Goal: Task Accomplishment & Management: Use online tool/utility

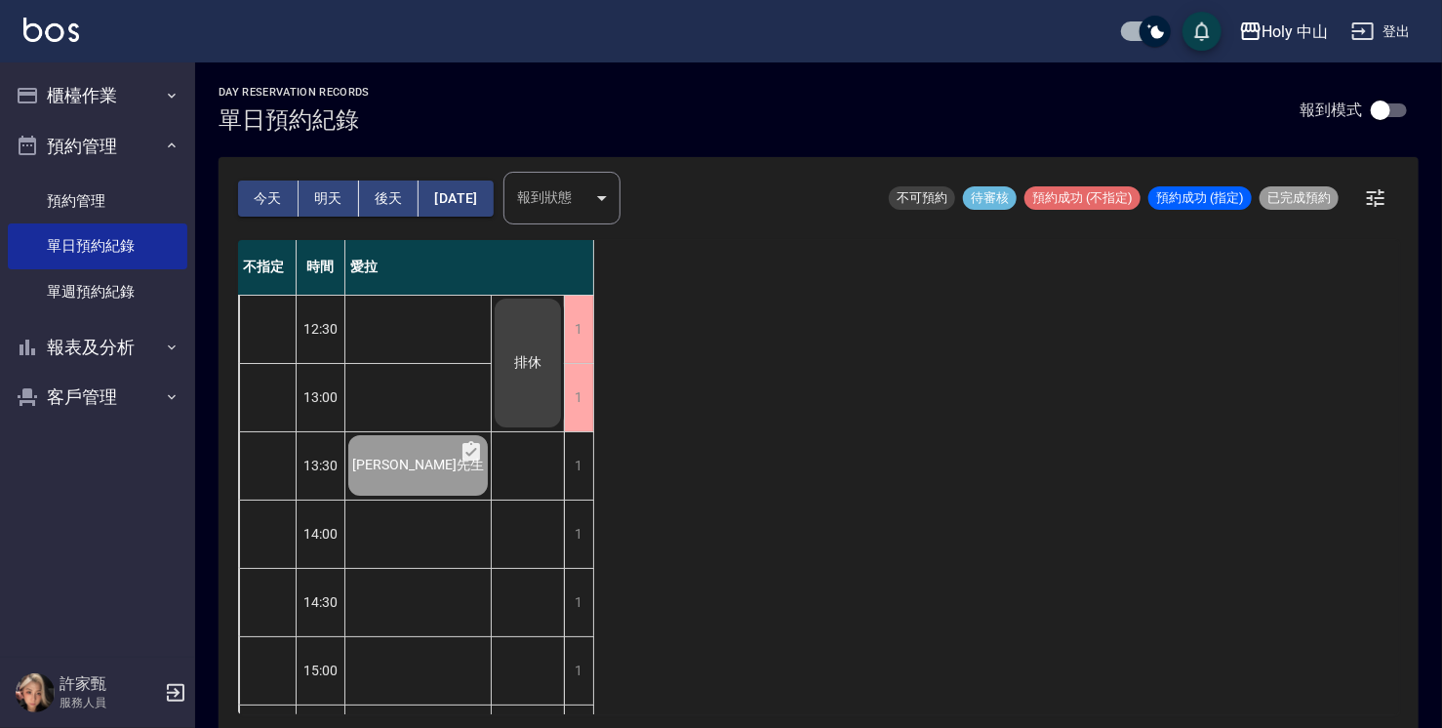
scroll to position [688, 0]
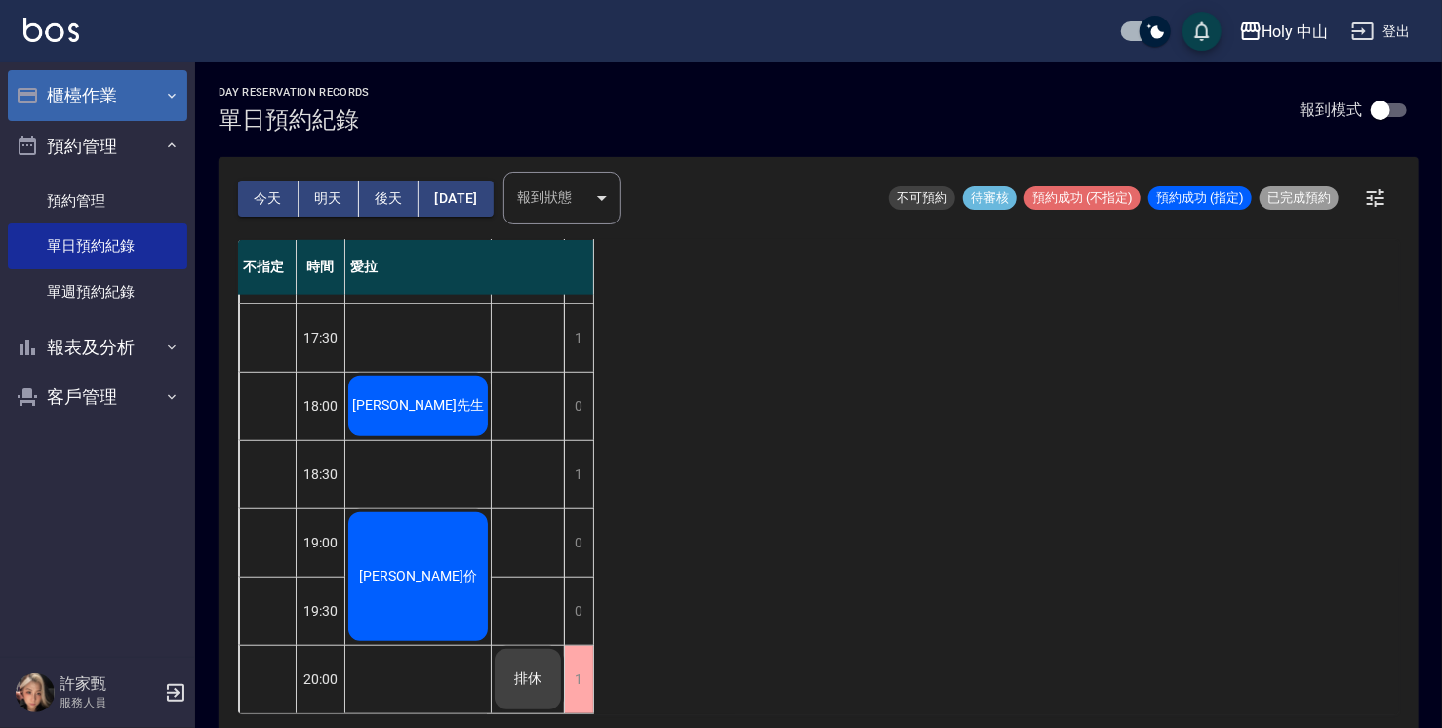
click at [120, 84] on button "櫃檯作業" at bounding box center [98, 95] width 180 height 51
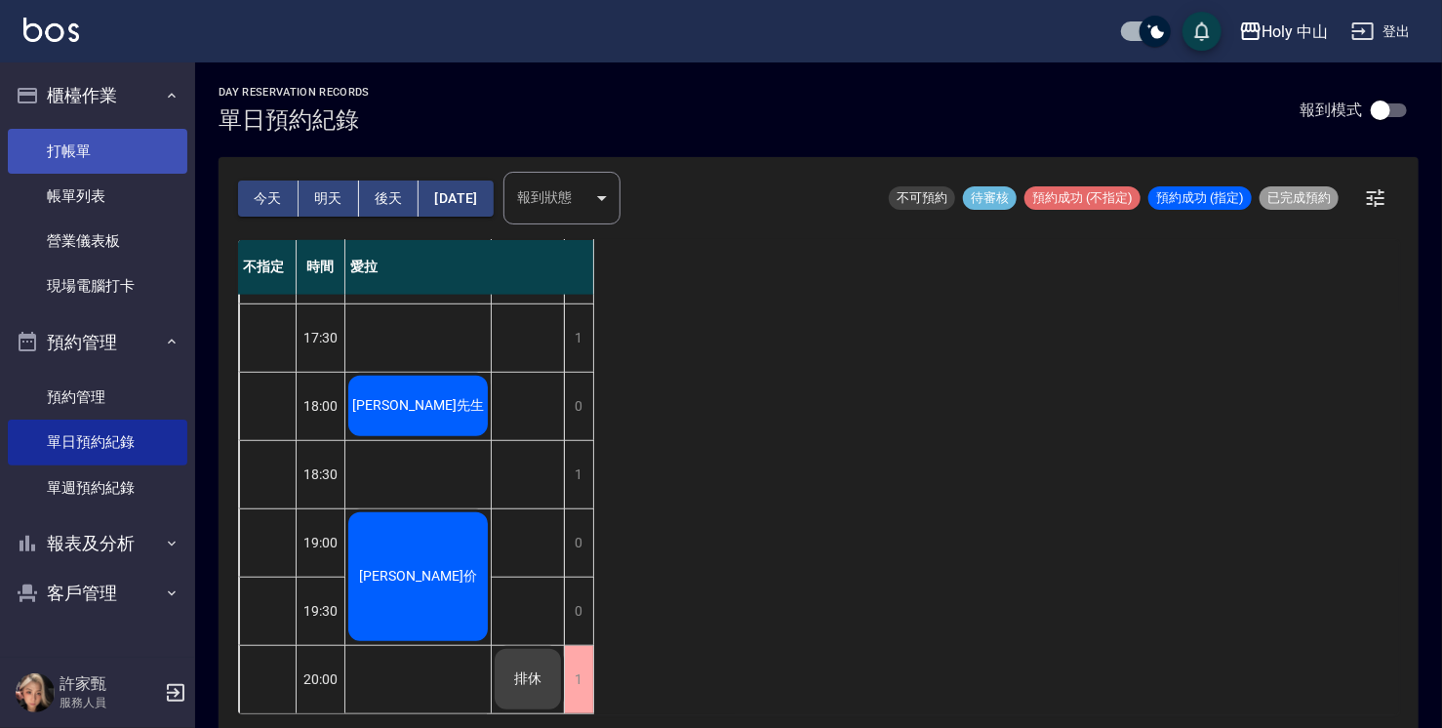
click at [99, 170] on link "打帳單" at bounding box center [98, 151] width 180 height 45
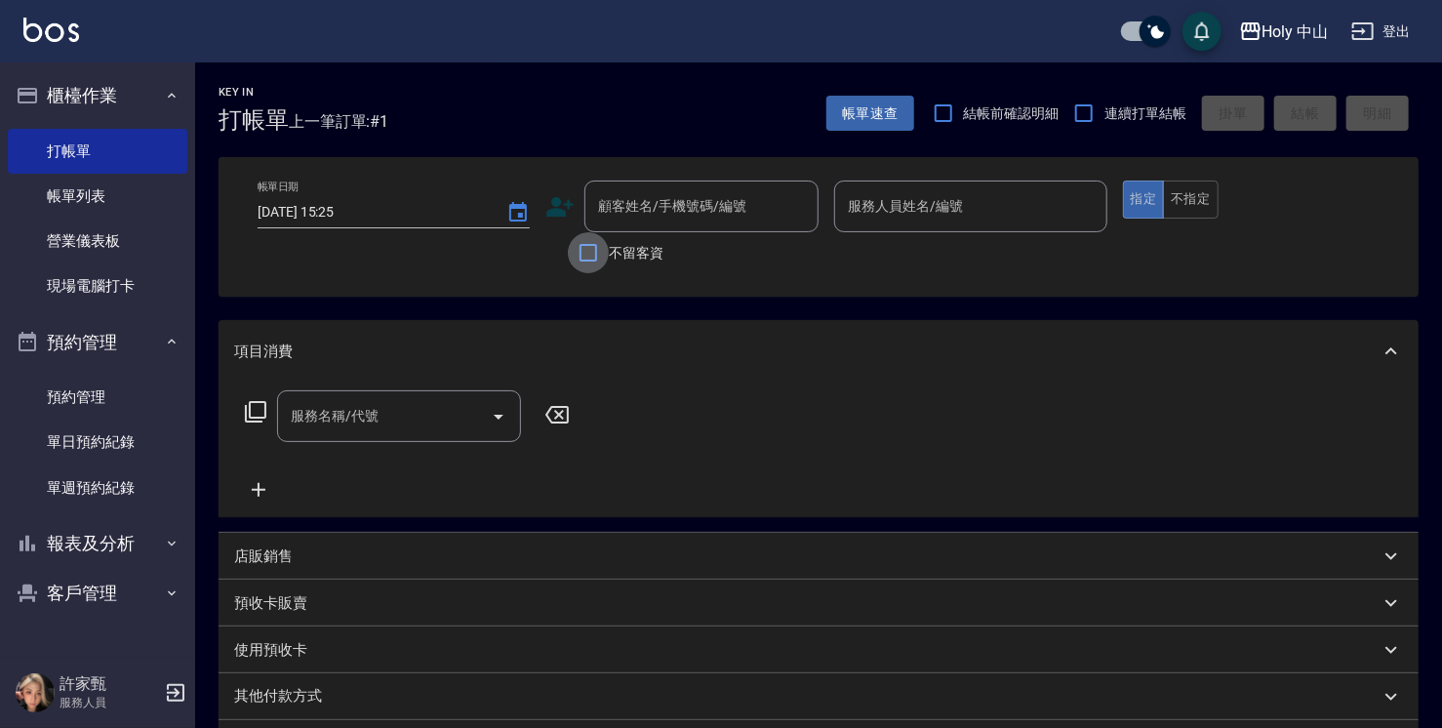
click at [580, 241] on input "不留客資" at bounding box center [588, 252] width 41 height 41
checkbox input "true"
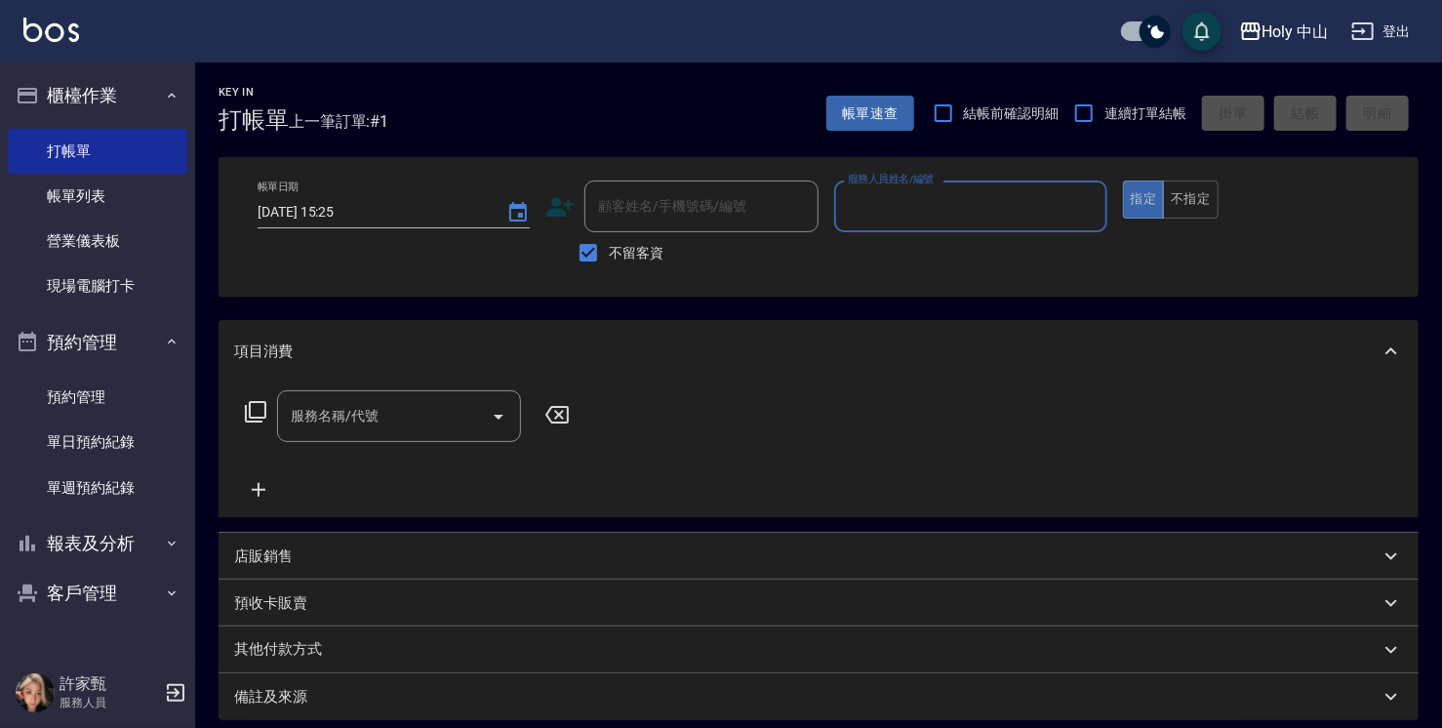
click at [930, 222] on input "服務人員姓名/編號" at bounding box center [970, 206] width 255 height 34
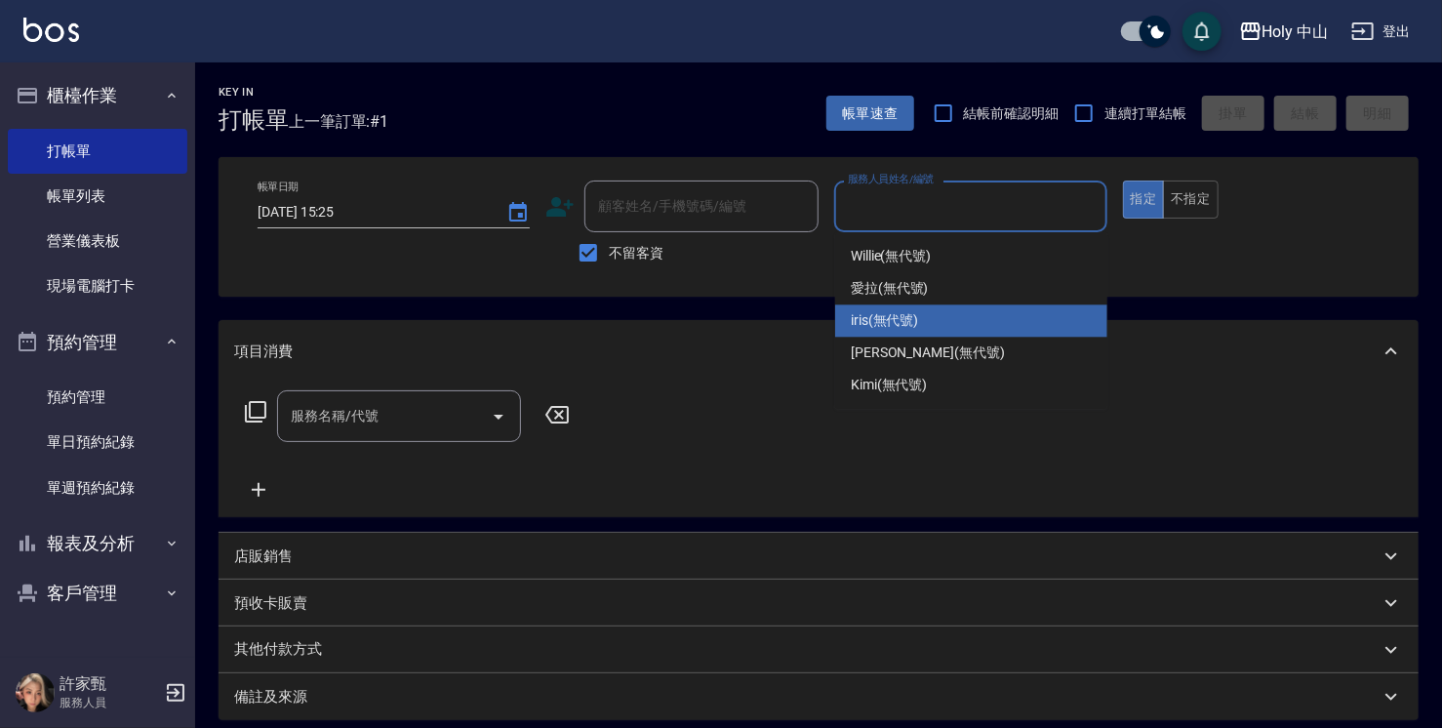
click at [940, 325] on div "iris (無代號)" at bounding box center [971, 320] width 272 height 32
type input "iris(無代號)"
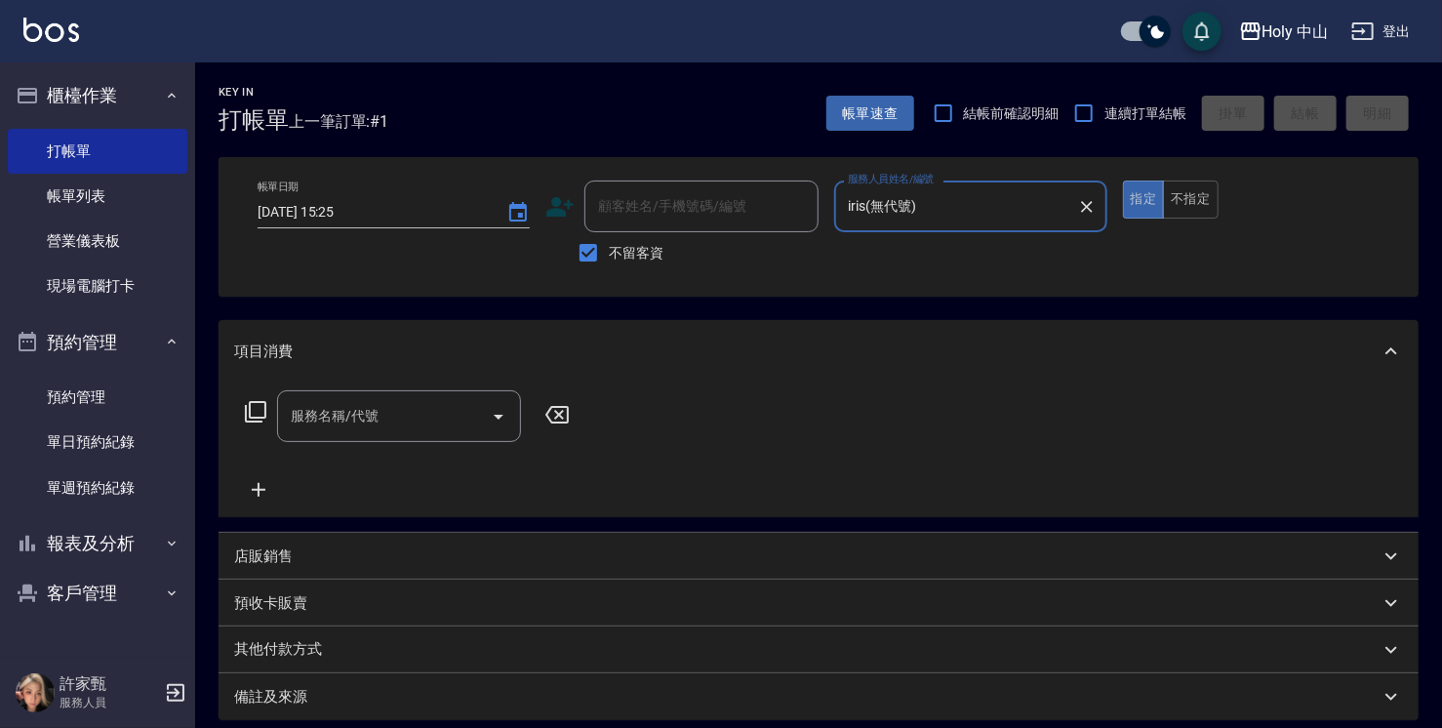
click at [373, 439] on div "服務名稱/代號" at bounding box center [399, 416] width 244 height 52
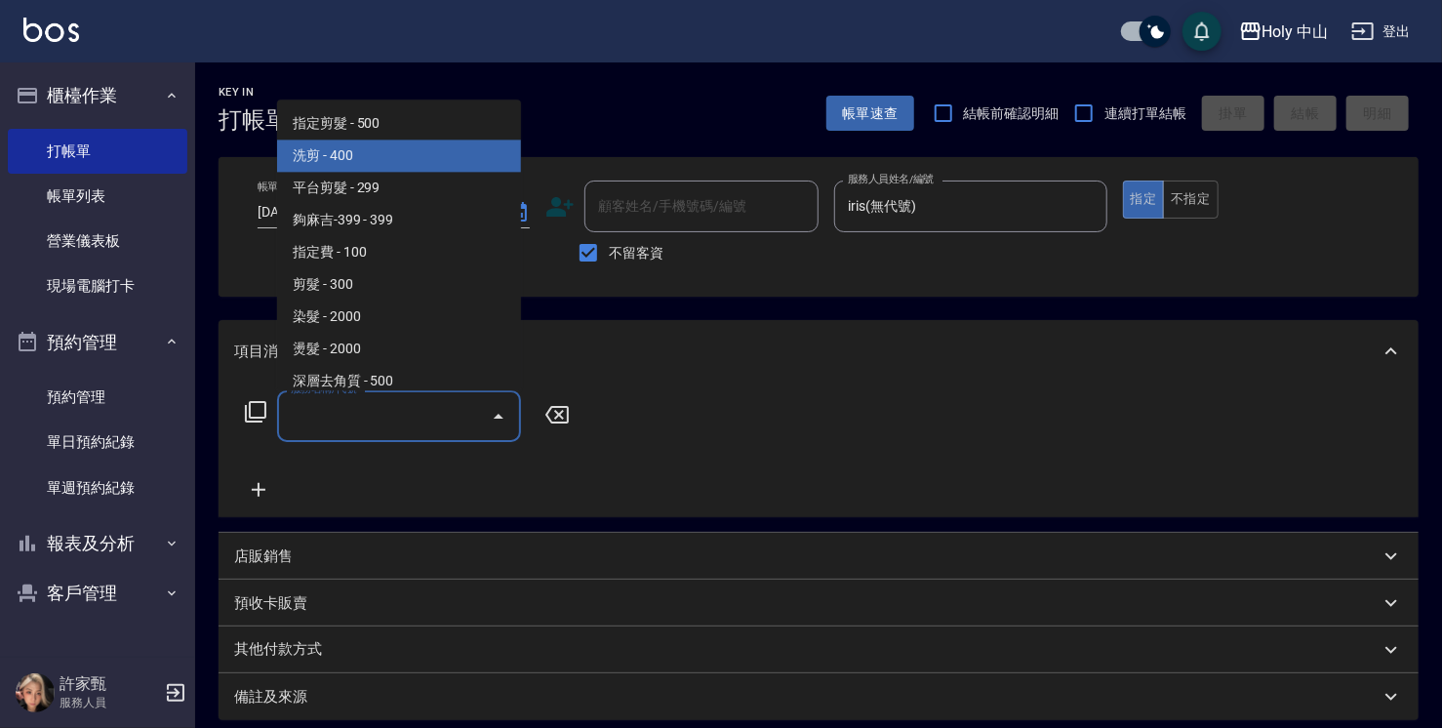
click at [383, 162] on span "洗剪 - 400" at bounding box center [399, 156] width 244 height 32
type input "洗剪(3)"
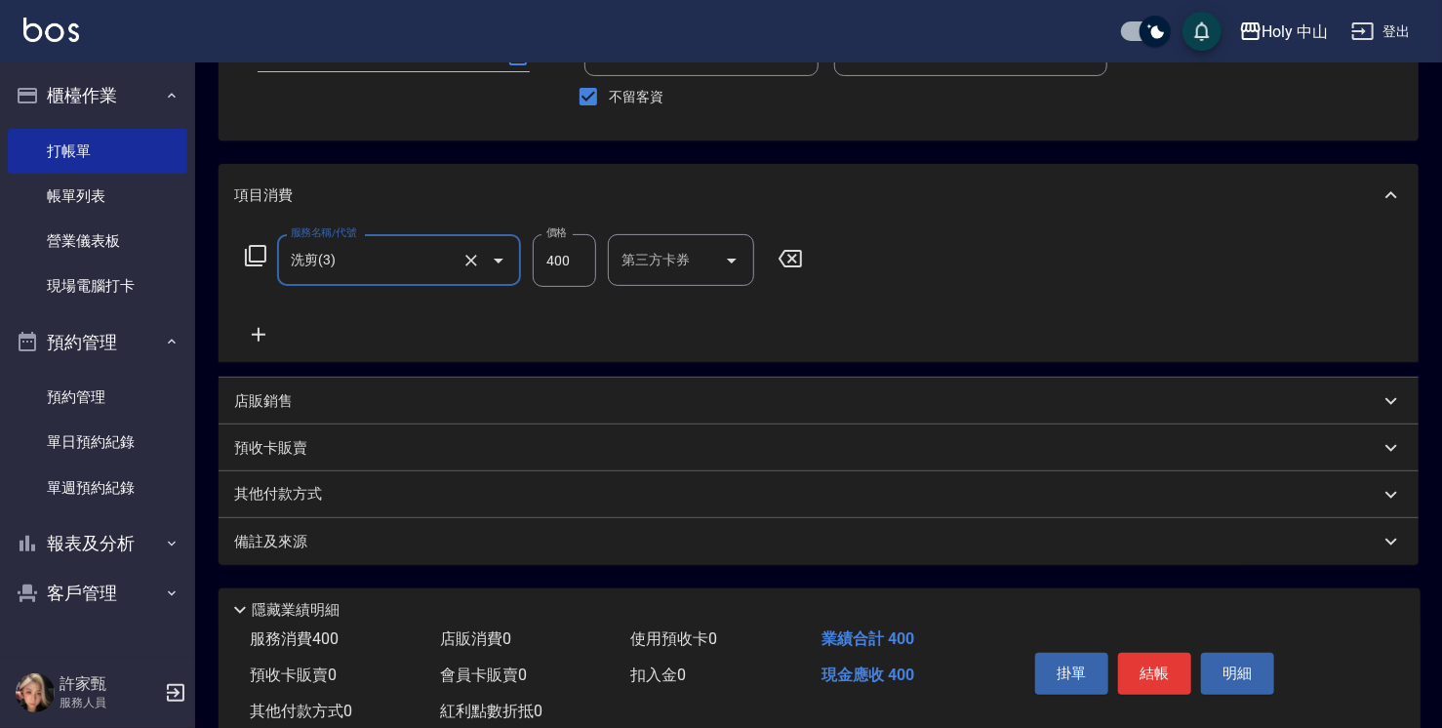
scroll to position [211, 0]
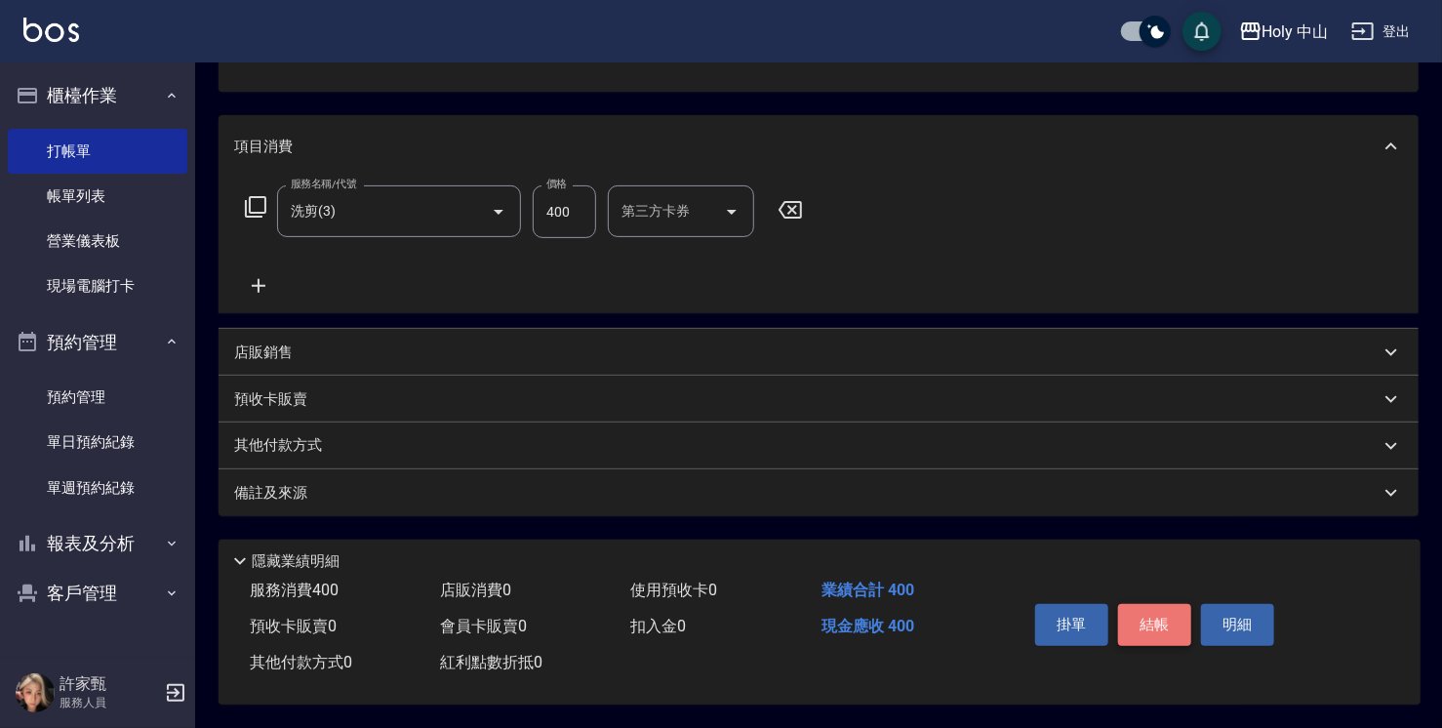
click at [1156, 612] on button "結帳" at bounding box center [1154, 624] width 73 height 41
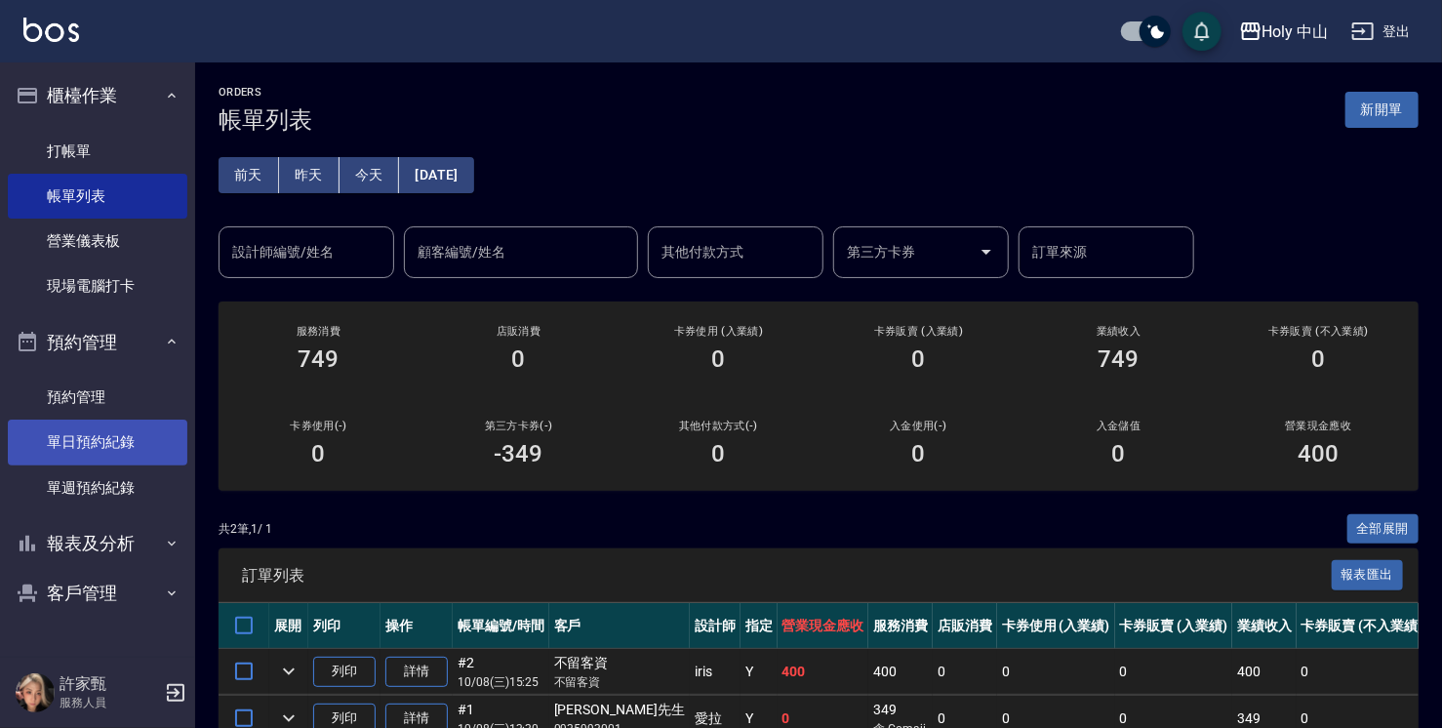
click at [66, 433] on link "單日預約紀錄" at bounding box center [98, 442] width 180 height 45
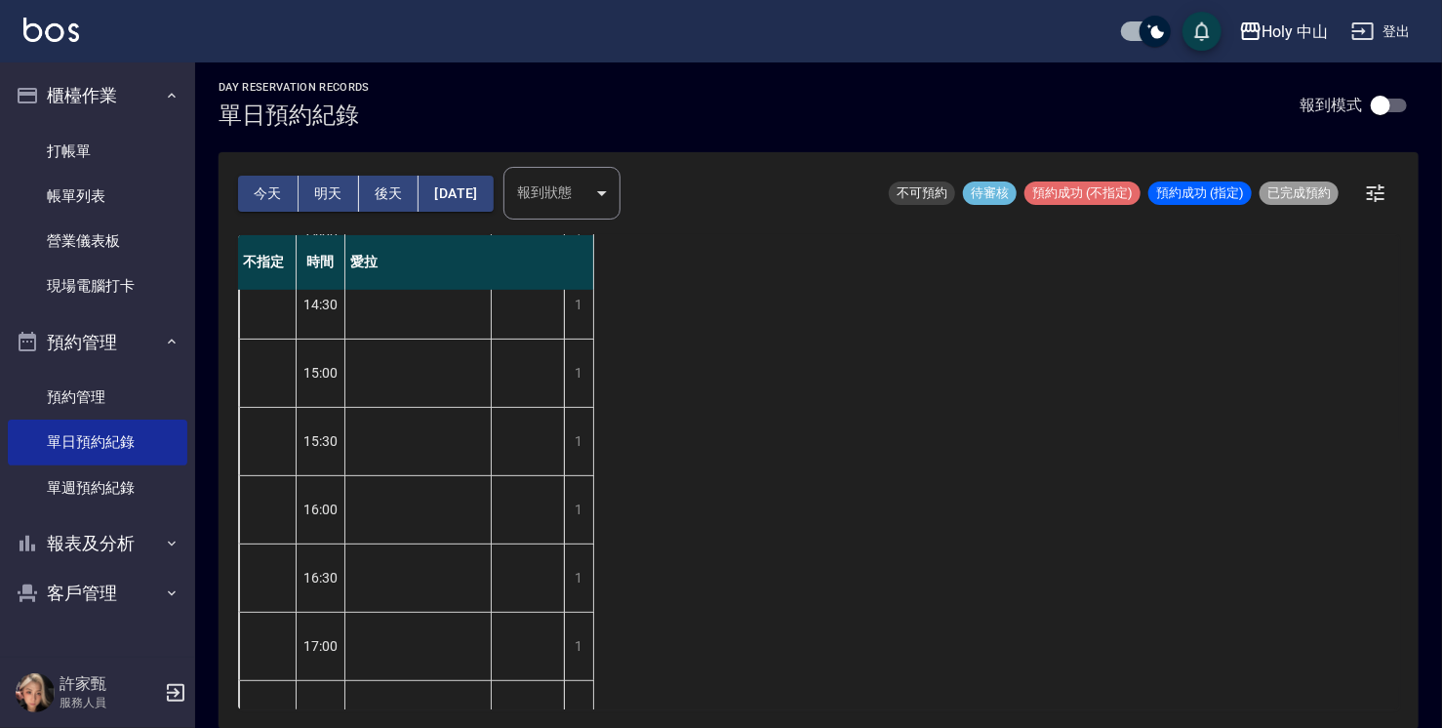
scroll to position [390, 0]
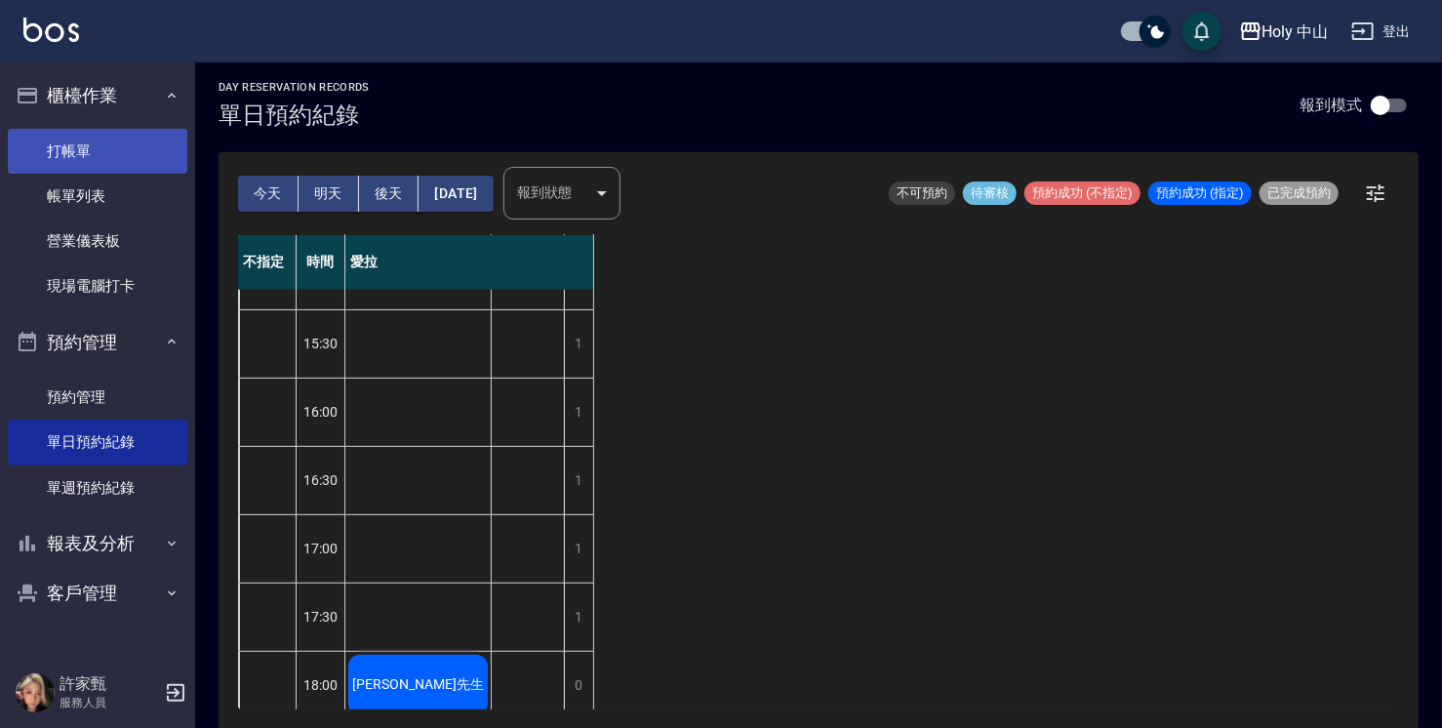
click at [74, 144] on link "打帳單" at bounding box center [98, 151] width 180 height 45
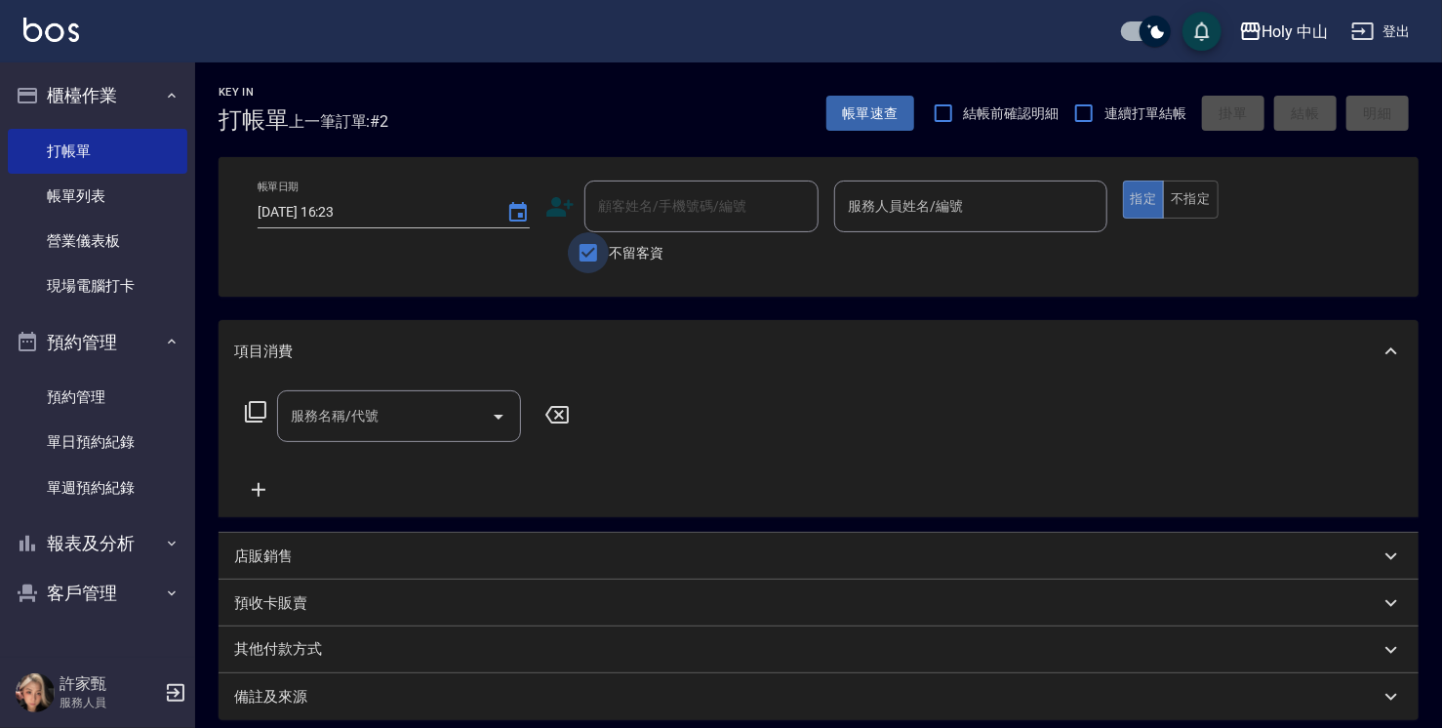
click at [583, 253] on input "不留客資" at bounding box center [588, 252] width 41 height 41
checkbox input "false"
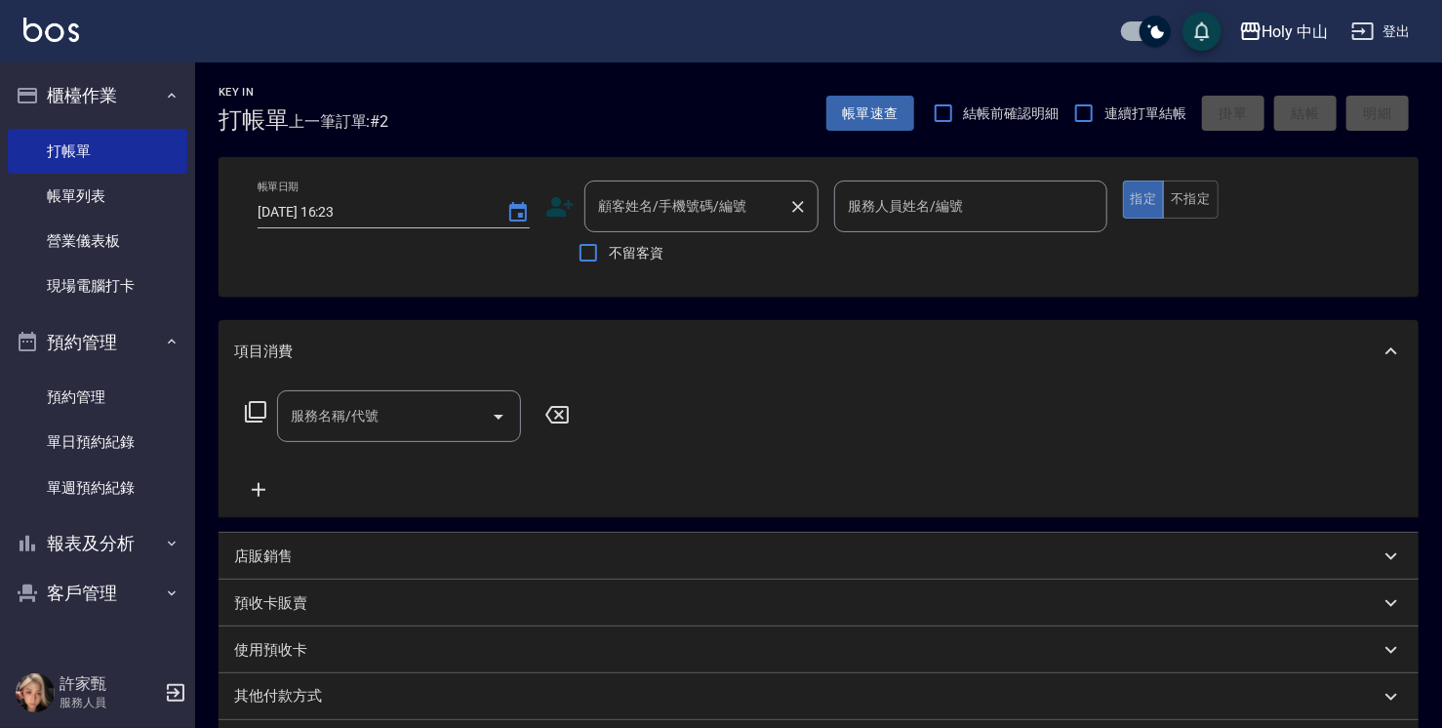
click at [624, 205] on div "顧客姓名/手機號碼/編號 顧客姓名/手機號碼/編號" at bounding box center [702, 207] width 234 height 52
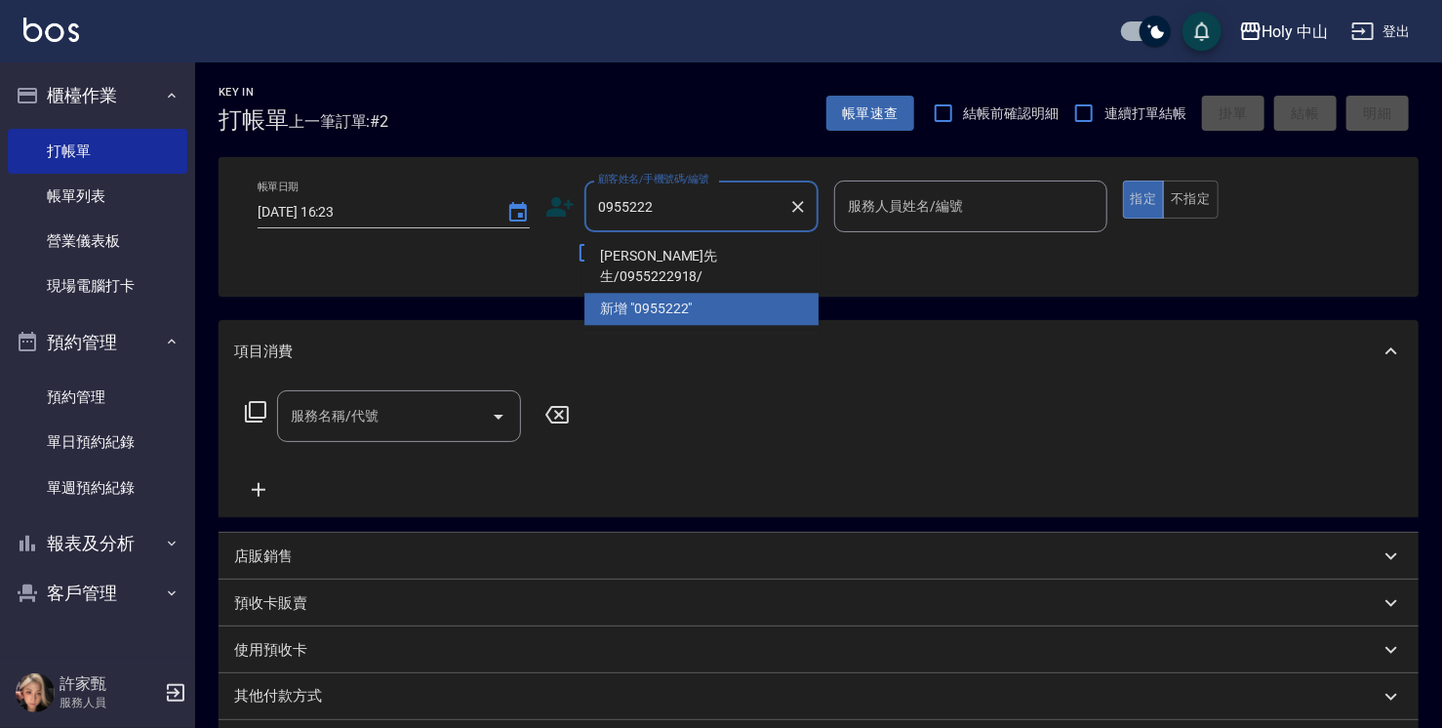
click at [681, 263] on li "[PERSON_NAME]先生/0955222918/" at bounding box center [702, 266] width 234 height 53
type input "[PERSON_NAME]先生/0955222918/"
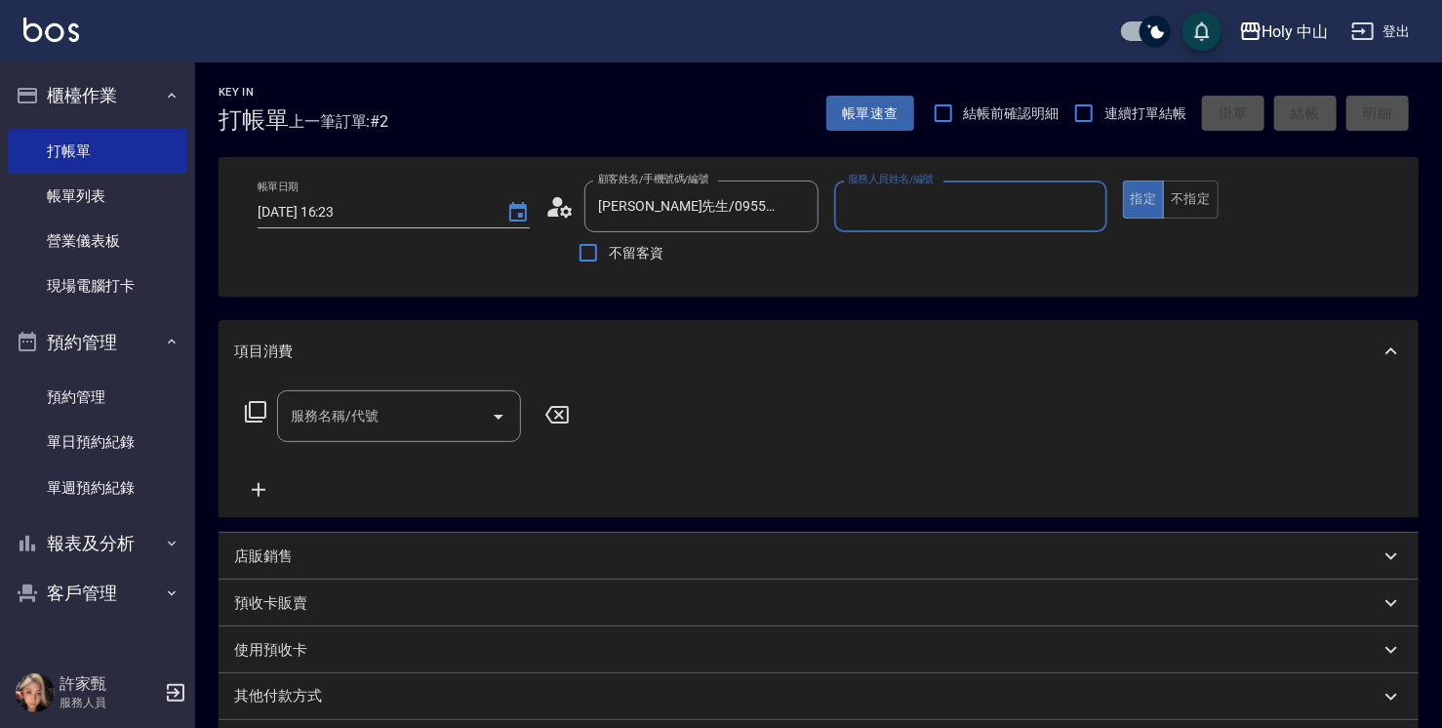
type input "愛拉(無代號)"
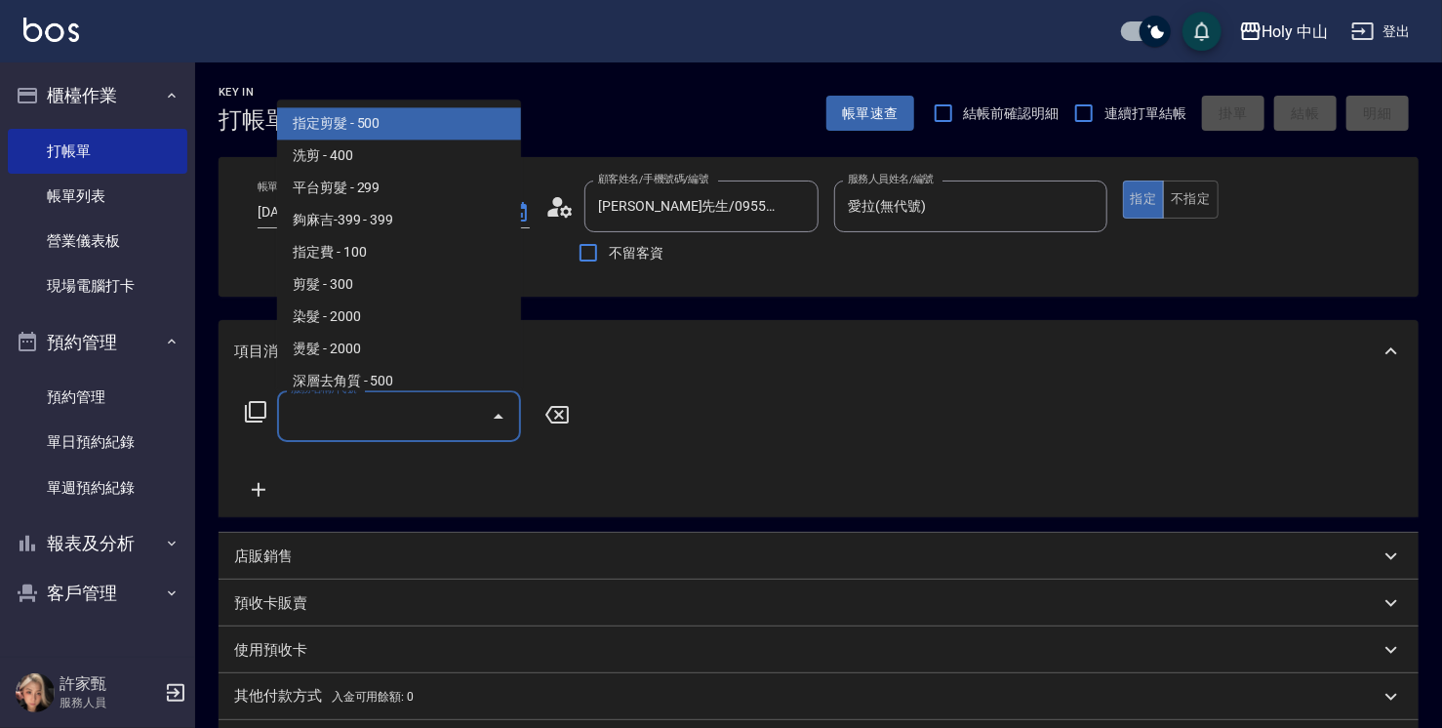
click at [328, 416] on input "服務名稱/代號" at bounding box center [384, 416] width 197 height 34
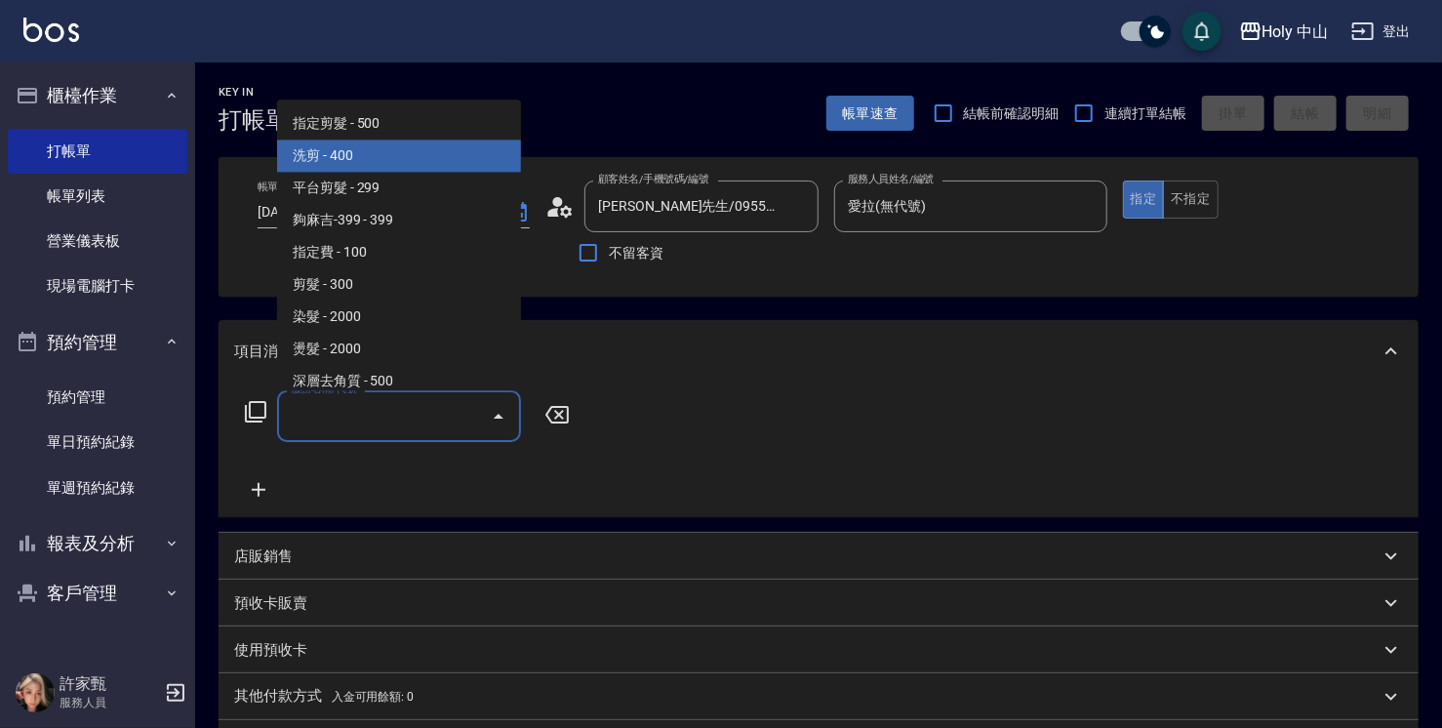
click at [416, 168] on span "洗剪 - 400" at bounding box center [399, 156] width 244 height 32
type input "洗剪(3)"
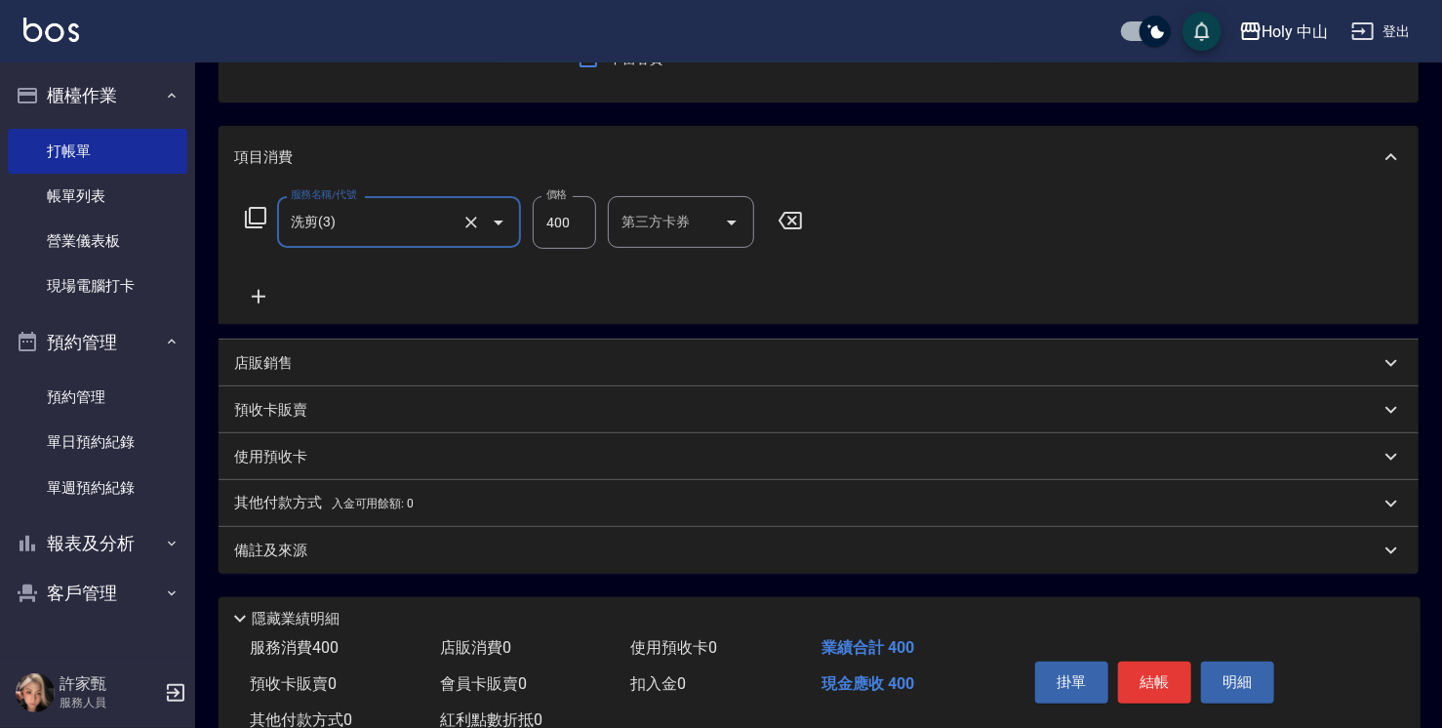
scroll to position [258, 0]
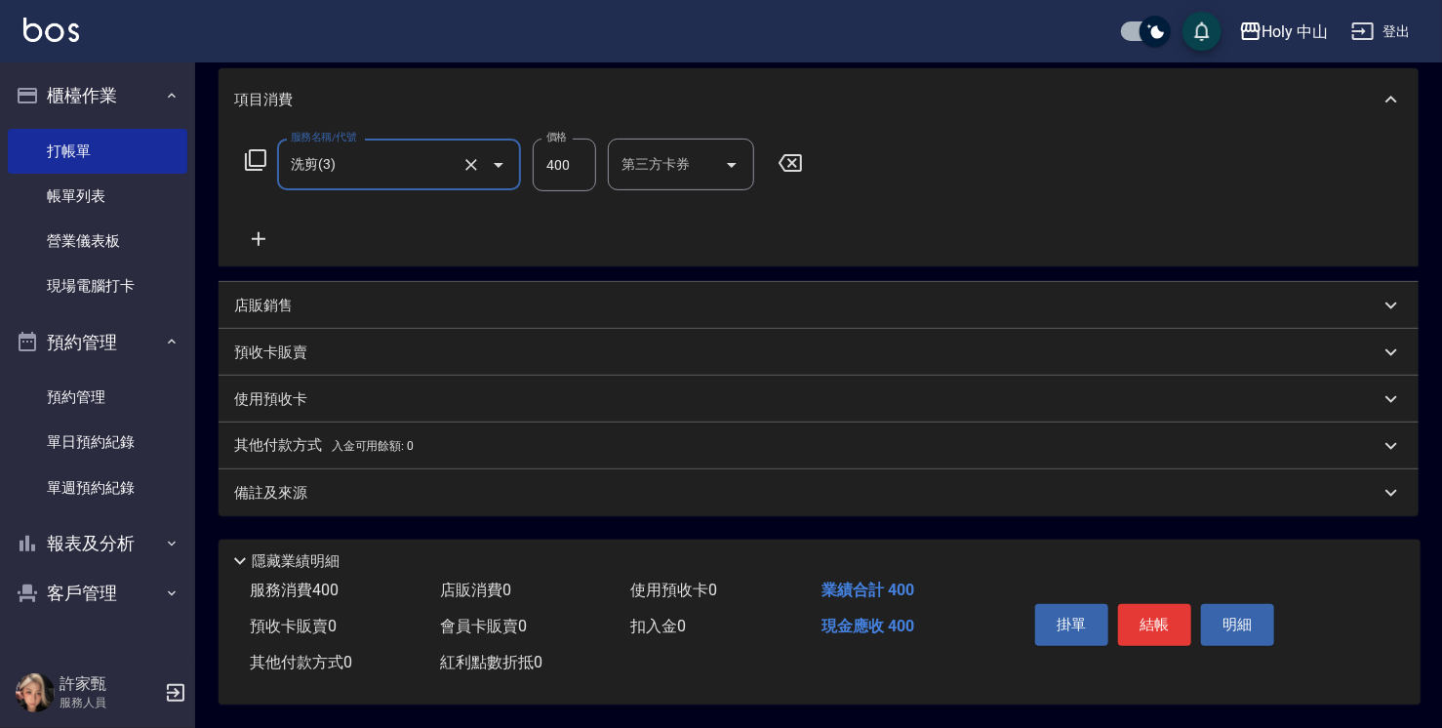
click at [538, 513] on div "Key In 打帳單 上一筆訂單:#2 帳單速查 結帳前確認明細 連續打單結帳 掛單 結帳 明細 帳單日期 [DATE] 16:23 顧客姓名/手機號碼/編號…" at bounding box center [818, 269] width 1247 height 917
click at [538, 493] on div "備註及來源" at bounding box center [807, 493] width 1146 height 20
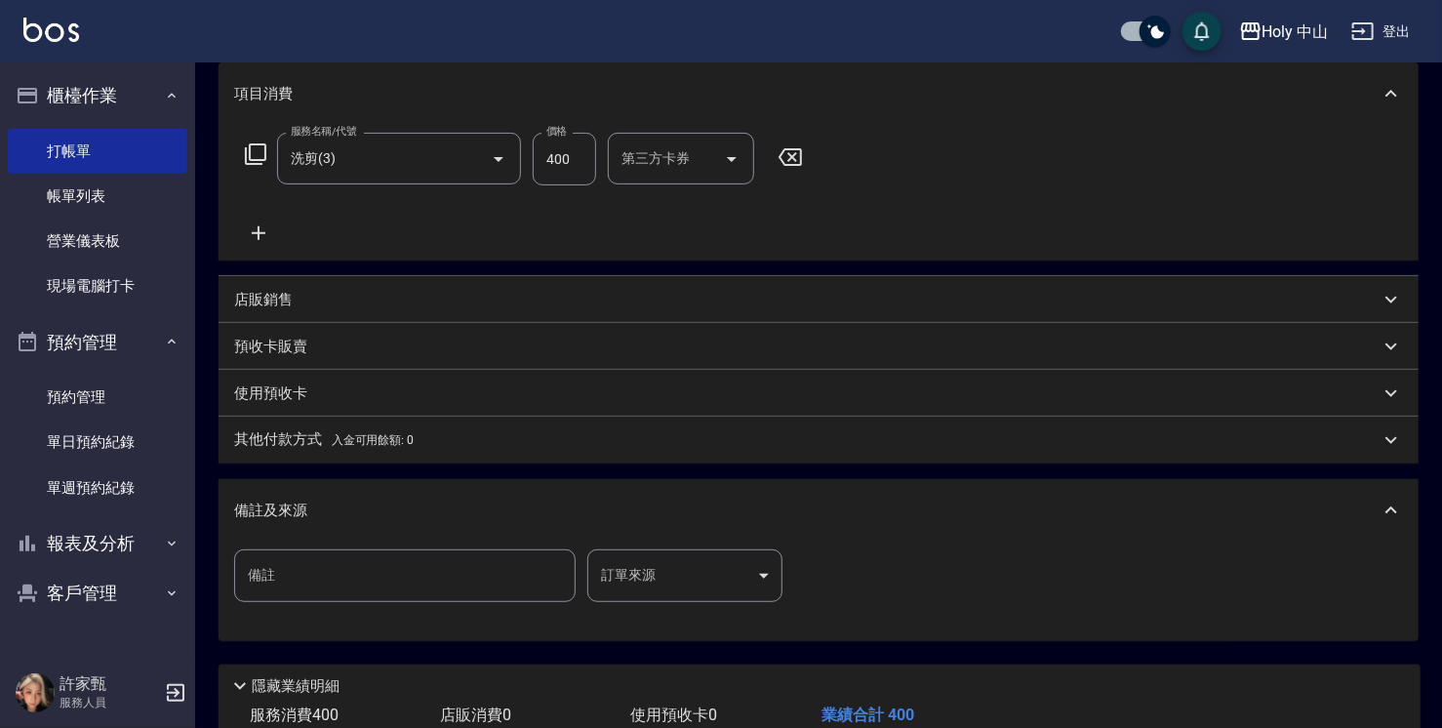
click at [639, 584] on body "Holy 中山 登出 櫃檯作業 打帳單 帳單列表 營業儀表板 現場電腦打卡 預約管理 預約管理 單日預約紀錄 單週預約紀錄 報表及分析 報表目錄 店家日報表 …" at bounding box center [721, 297] width 1442 height 1110
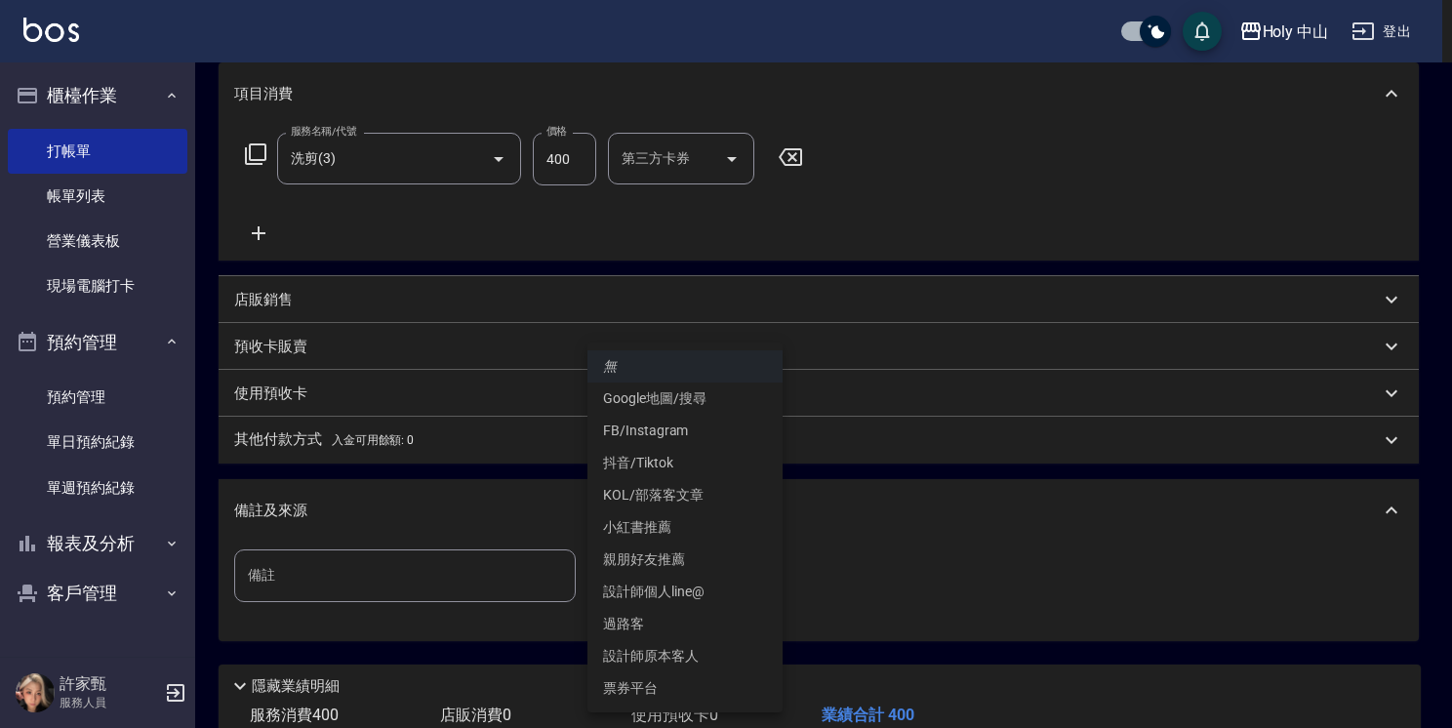
click at [678, 655] on li "設計師原本客人" at bounding box center [684, 656] width 195 height 32
type input "設計師原本客人"
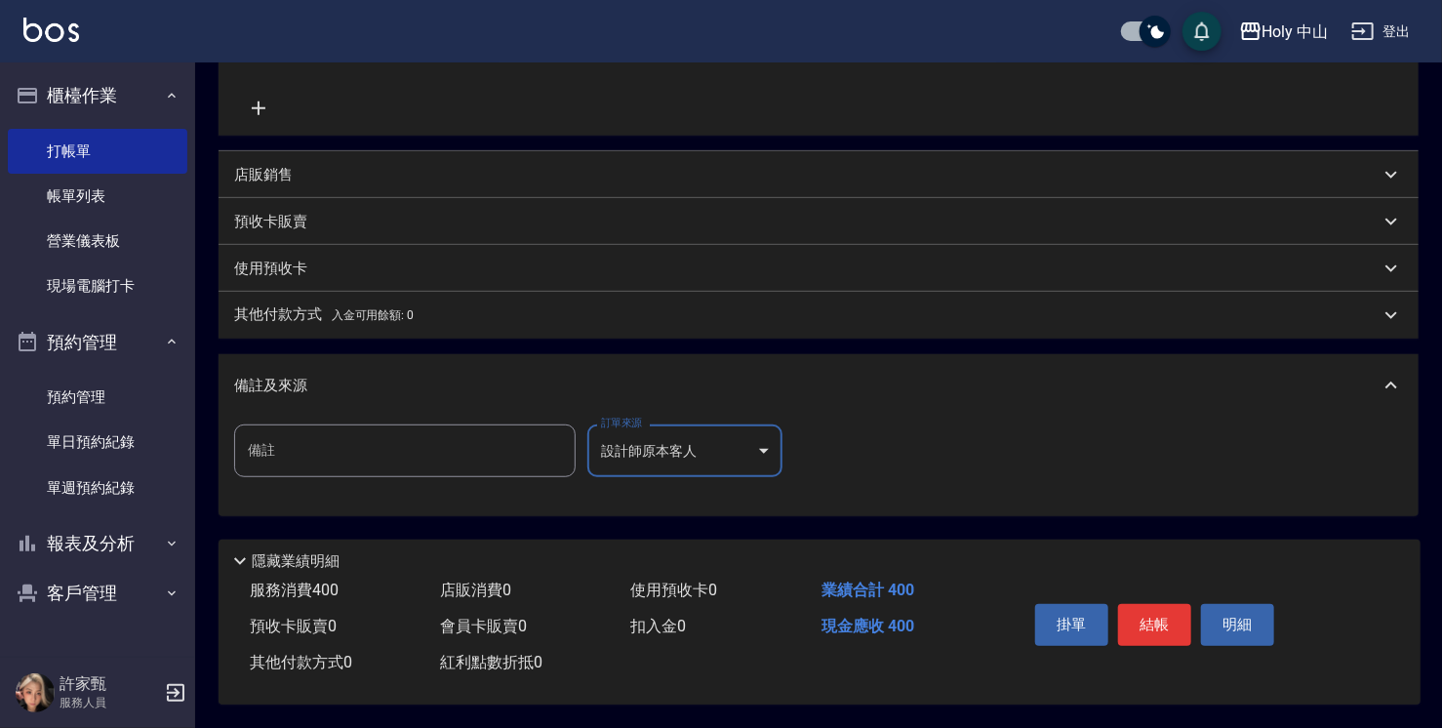
scroll to position [388, 0]
click at [1163, 619] on button "結帳" at bounding box center [1154, 624] width 73 height 41
